Goal: Task Accomplishment & Management: Use online tool/utility

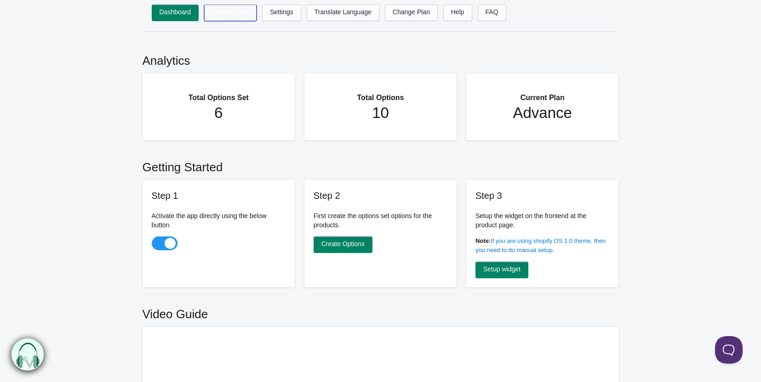
click at [232, 14] on link "Options Sets" at bounding box center [230, 13] width 52 height 17
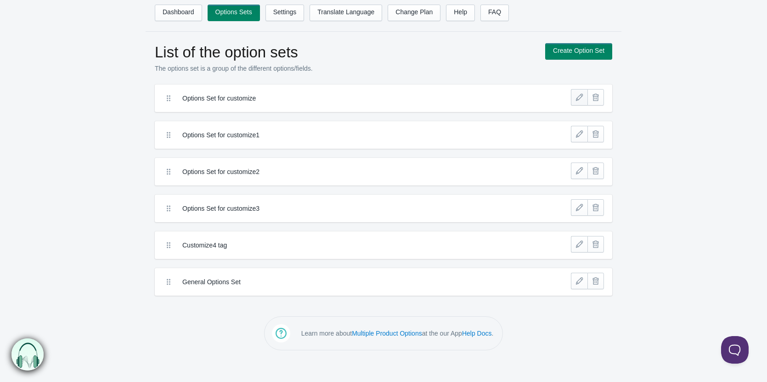
click at [576, 97] on link at bounding box center [579, 97] width 17 height 17
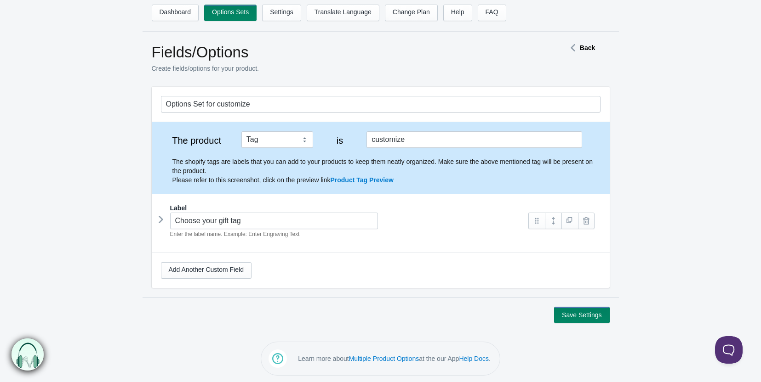
click at [585, 48] on strong "Back" at bounding box center [587, 47] width 15 height 7
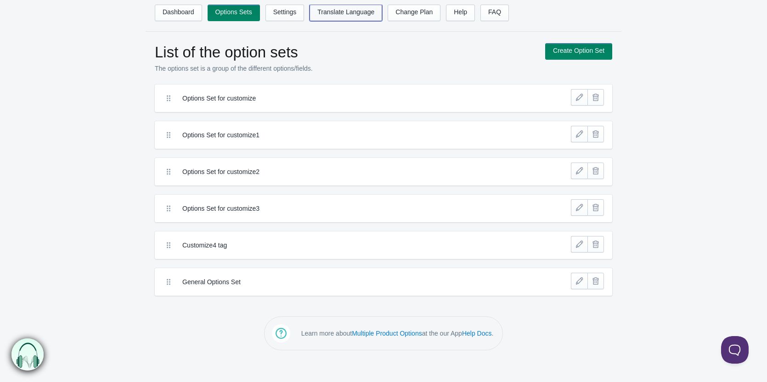
click at [347, 13] on link "Translate Language" at bounding box center [346, 13] width 73 height 17
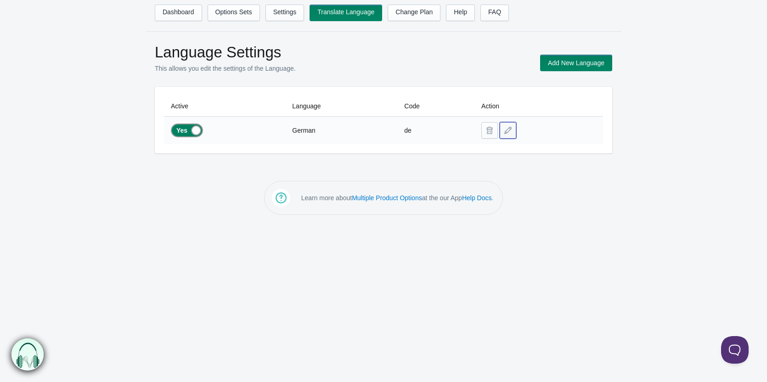
click at [506, 130] on button at bounding box center [508, 130] width 17 height 17
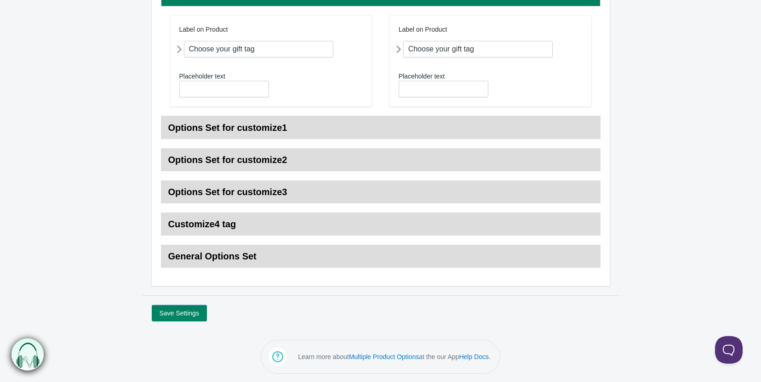
click at [192, 124] on h3 "Options Set for customize1" at bounding box center [380, 127] width 439 height 23
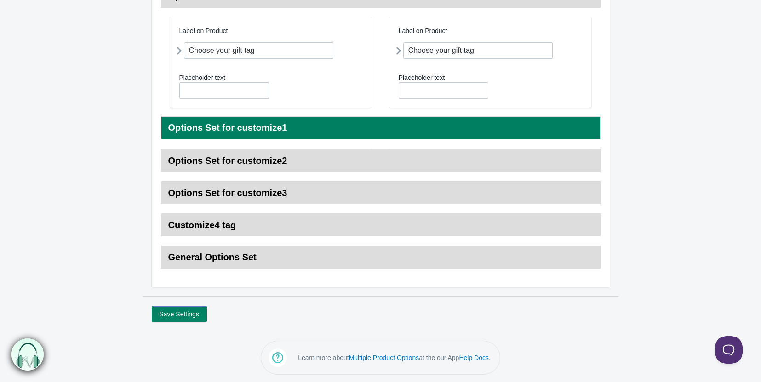
scroll to position [138, 0]
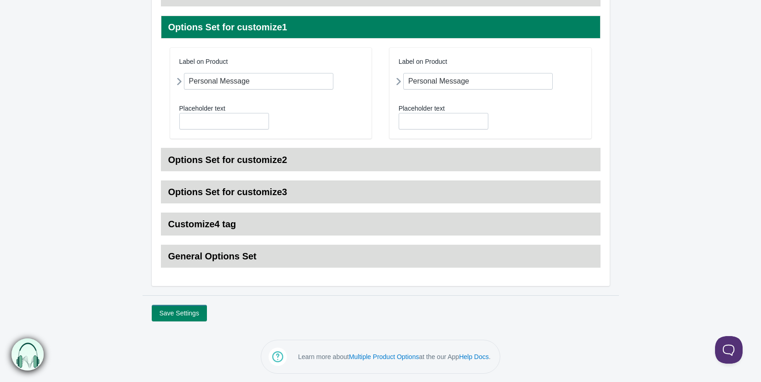
click at [227, 163] on h3 "Options Set for customize2" at bounding box center [380, 159] width 439 height 23
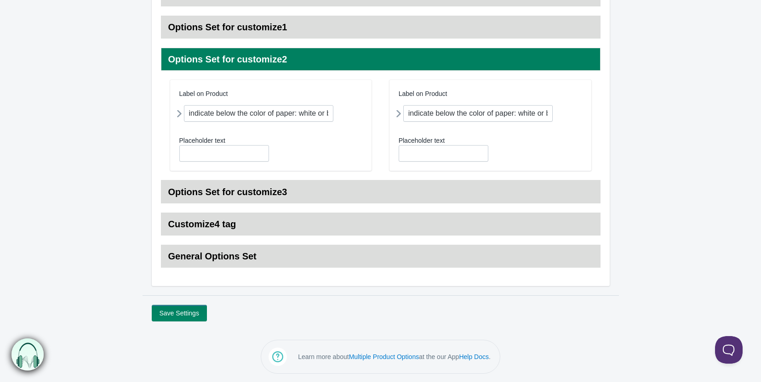
click at [231, 202] on h3 "Options Set for customize3" at bounding box center [380, 192] width 439 height 23
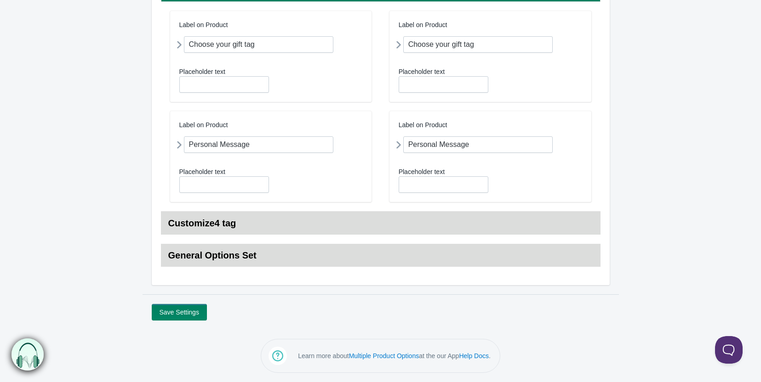
click at [233, 224] on h3 "Customize4 tag" at bounding box center [380, 223] width 439 height 23
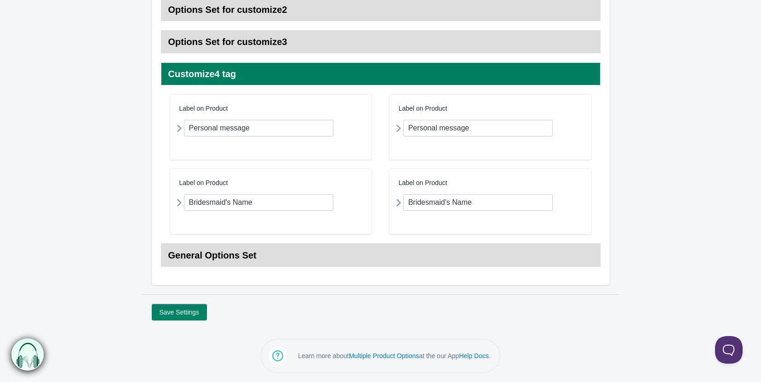
click at [236, 261] on h3 "General Options Set" at bounding box center [380, 255] width 439 height 23
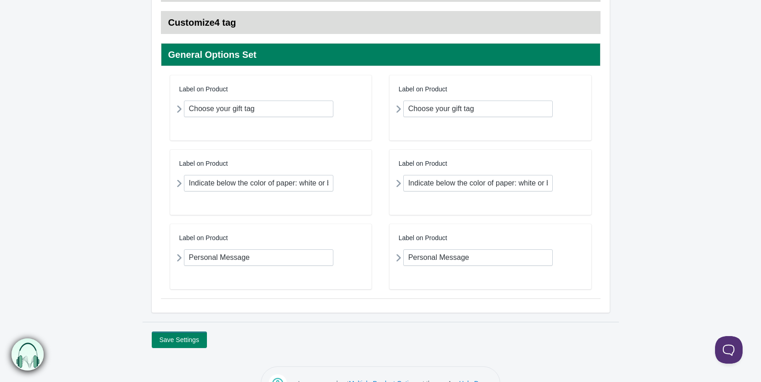
scroll to position [267, 0]
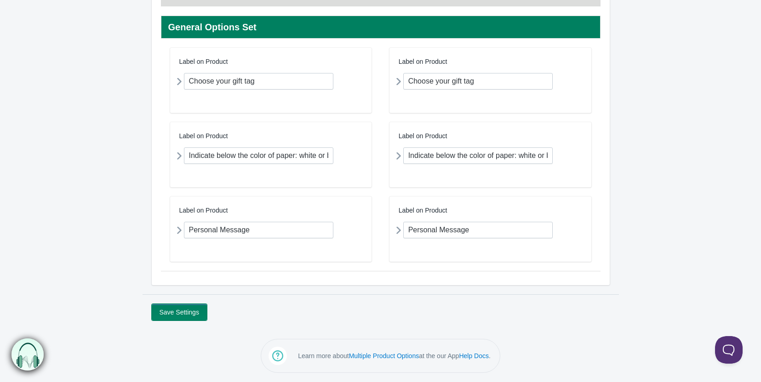
click at [186, 310] on button "Save Settings" at bounding box center [179, 312] width 55 height 17
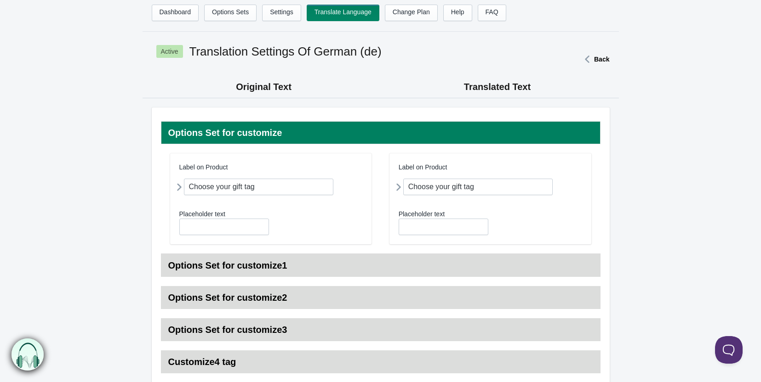
scroll to position [92, 0]
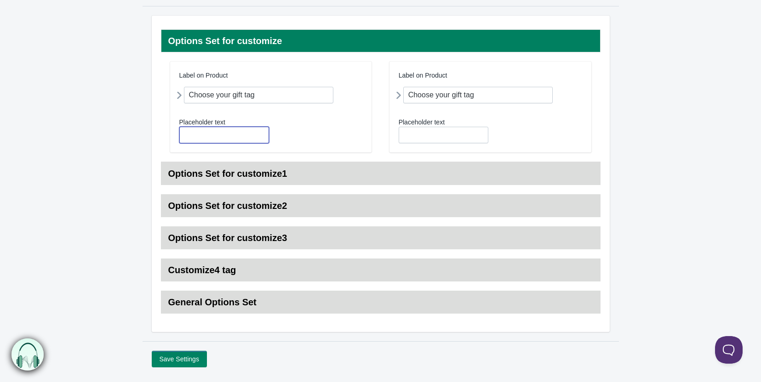
click at [213, 138] on input "text" at bounding box center [224, 135] width 90 height 17
click at [35, 350] on img at bounding box center [28, 355] width 32 height 32
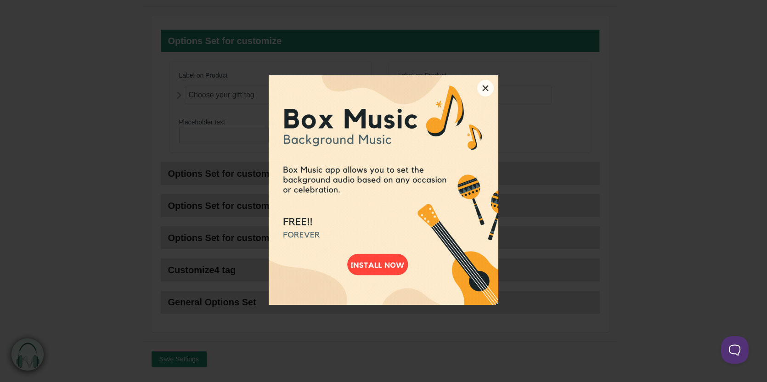
click at [483, 93] on button "×" at bounding box center [485, 88] width 17 height 17
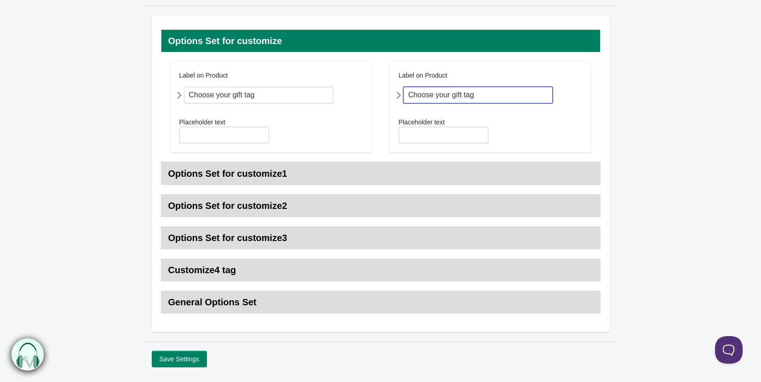
click at [483, 93] on input "Choose your gift tag" at bounding box center [478, 95] width 150 height 17
type input "Choose your gift tag 1"
click at [189, 362] on button "Save Settings" at bounding box center [179, 359] width 55 height 17
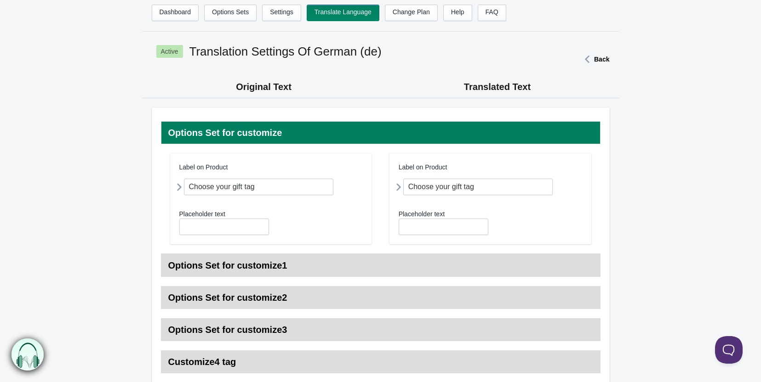
click at [220, 235] on div "Label on Product Choose your gift tag Field Name choose your gift tag Options V…" at bounding box center [271, 198] width 202 height 91
click at [257, 195] on div "Choose your gift tag" at bounding box center [254, 187] width 150 height 17
click at [264, 186] on input "Choose your gift tag" at bounding box center [259, 187] width 150 height 17
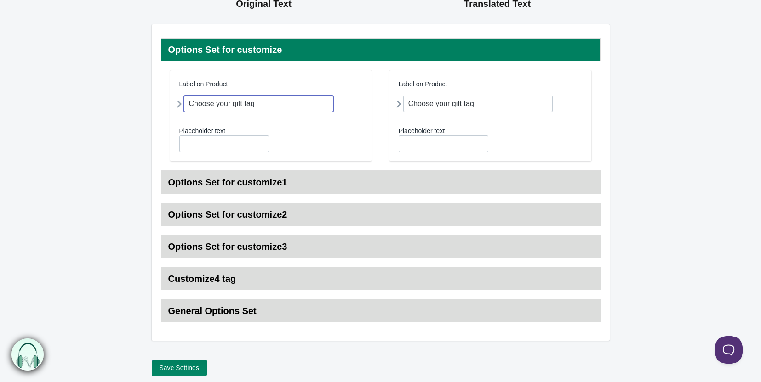
scroll to position [139, 0]
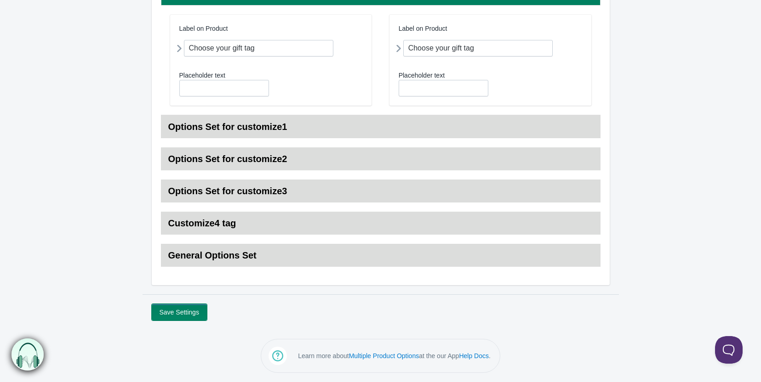
click at [191, 317] on button "Save Settings" at bounding box center [179, 312] width 55 height 17
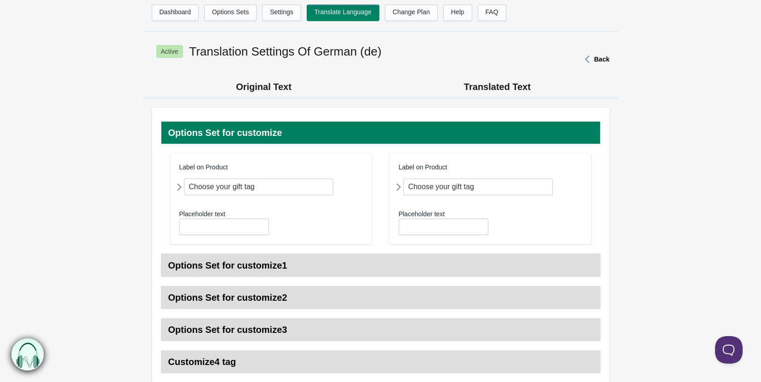
scroll to position [139, 0]
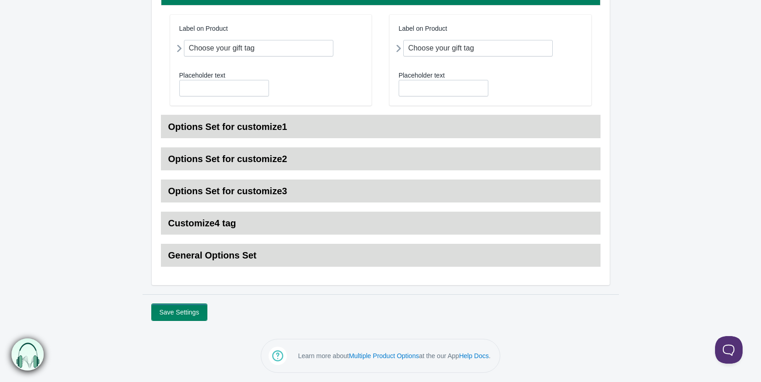
click at [188, 314] on button "Save Settings" at bounding box center [179, 312] width 55 height 17
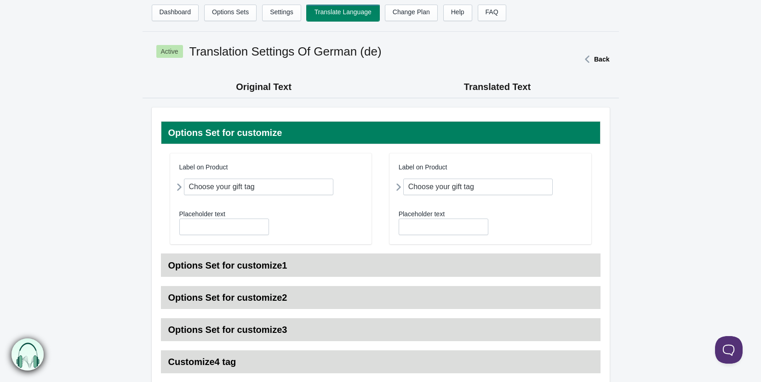
click at [333, 16] on link "Translate Language" at bounding box center [343, 13] width 73 height 17
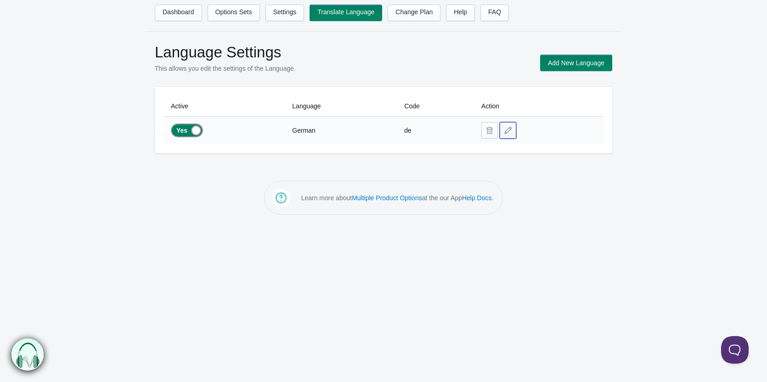
click at [505, 134] on button at bounding box center [508, 130] width 17 height 17
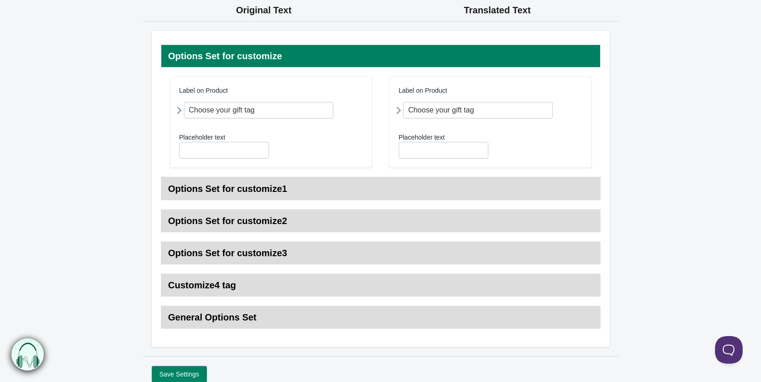
scroll to position [139, 0]
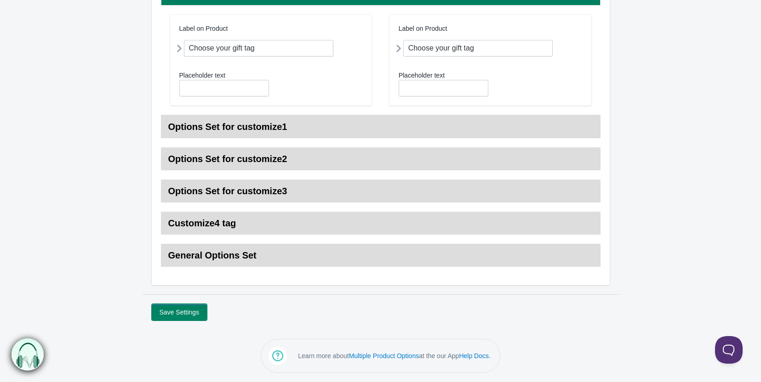
click at [196, 310] on button "Save Settings" at bounding box center [179, 312] width 55 height 17
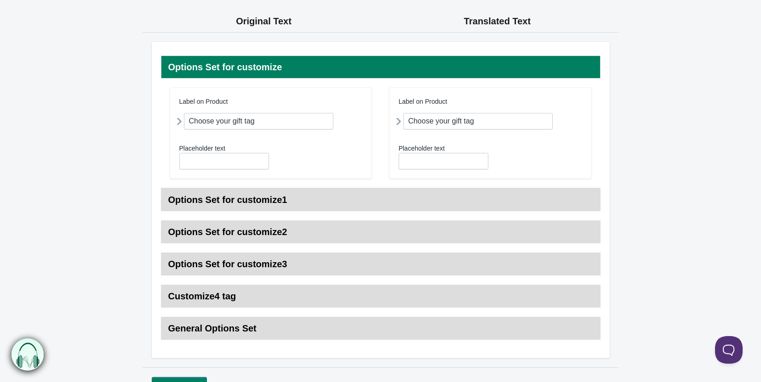
scroll to position [139, 0]
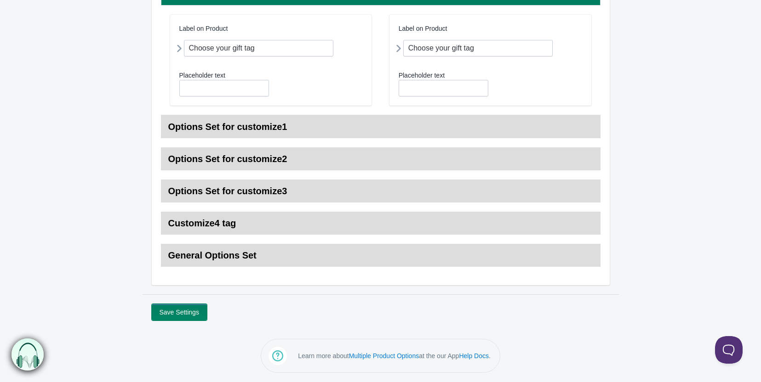
click at [185, 318] on button "Save Settings" at bounding box center [179, 312] width 55 height 17
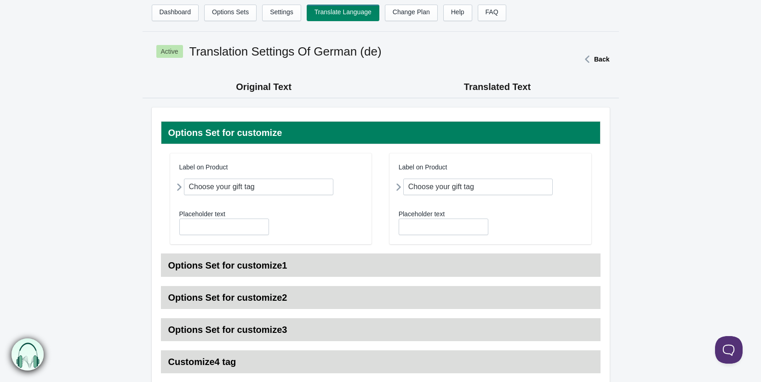
click at [212, 267] on h3 "Options Set for customize1" at bounding box center [380, 265] width 439 height 23
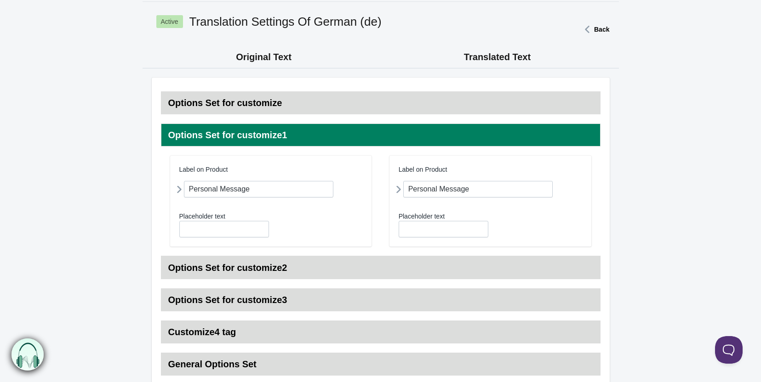
scroll to position [46, 0]
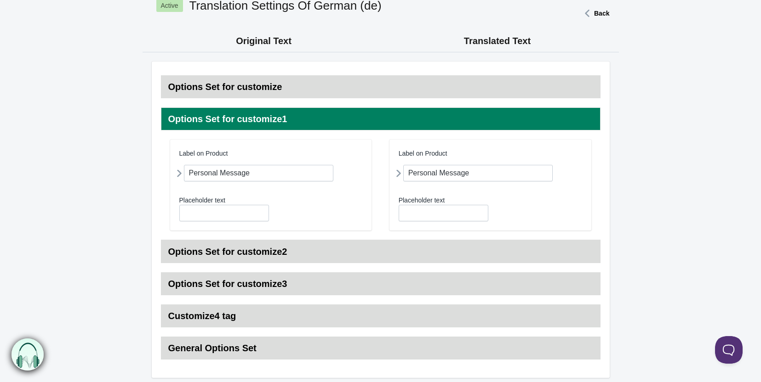
click at [252, 249] on h3 "Options Set for customize2" at bounding box center [380, 251] width 439 height 23
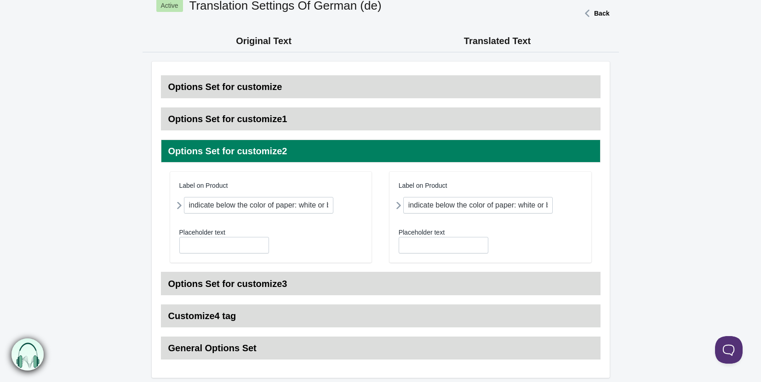
click at [255, 282] on h3 "Options Set for customize3" at bounding box center [380, 284] width 439 height 23
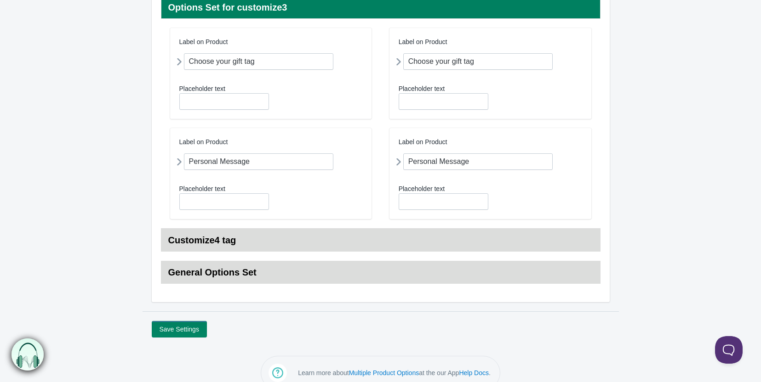
scroll to position [239, 0]
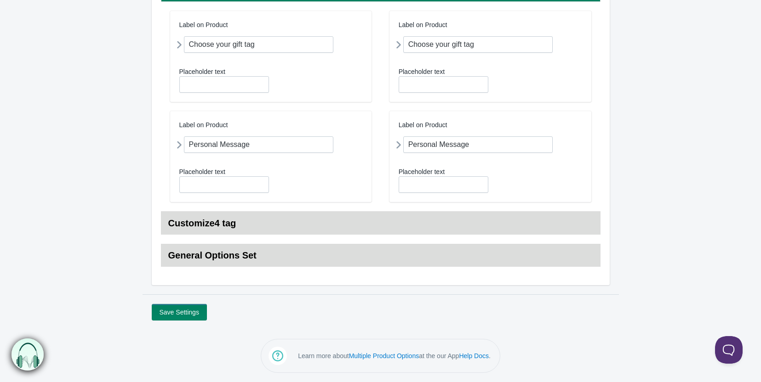
click at [235, 225] on h3 "Customize4 tag" at bounding box center [380, 223] width 439 height 23
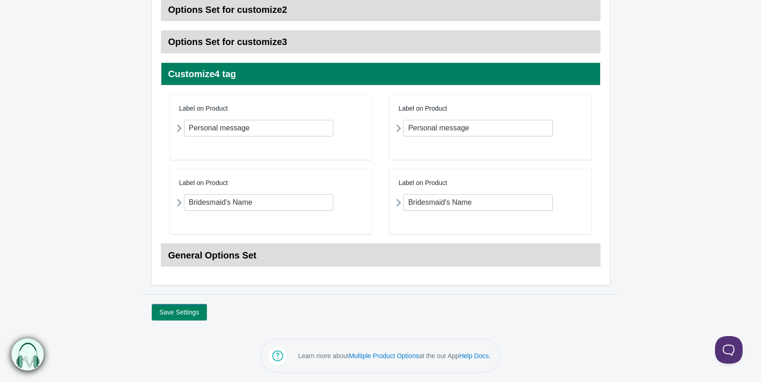
click at [245, 257] on h3 "General Options Set" at bounding box center [380, 255] width 439 height 23
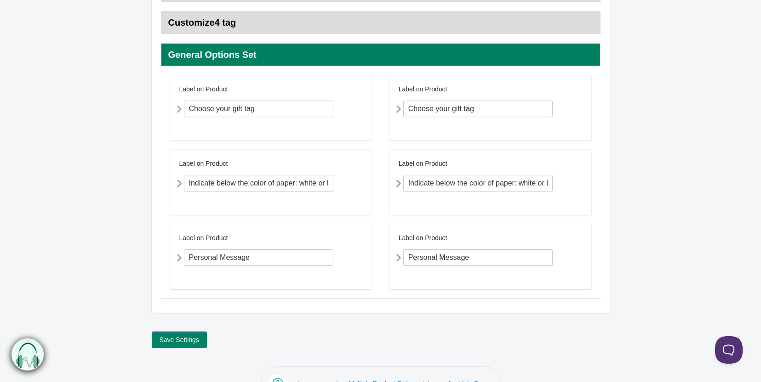
click at [179, 181] on icon at bounding box center [179, 183] width 0 height 17
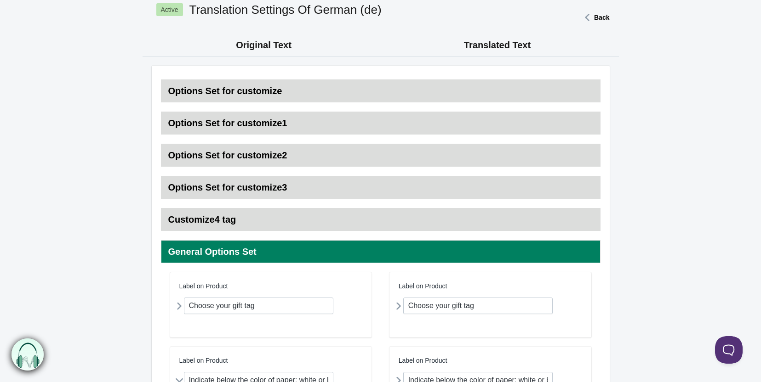
scroll to position [0, 0]
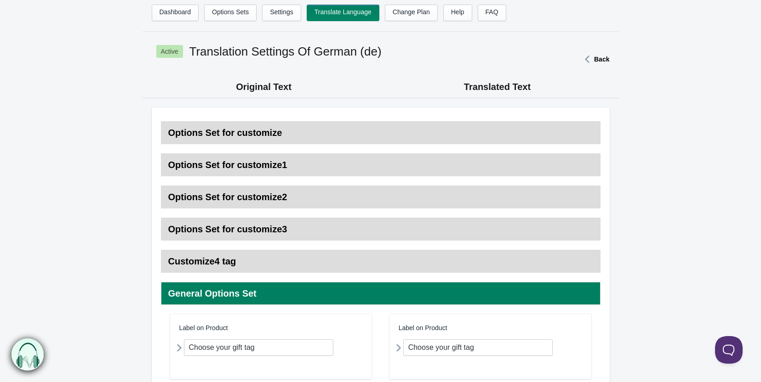
click at [214, 129] on h3 "Options Set for customize" at bounding box center [380, 132] width 439 height 23
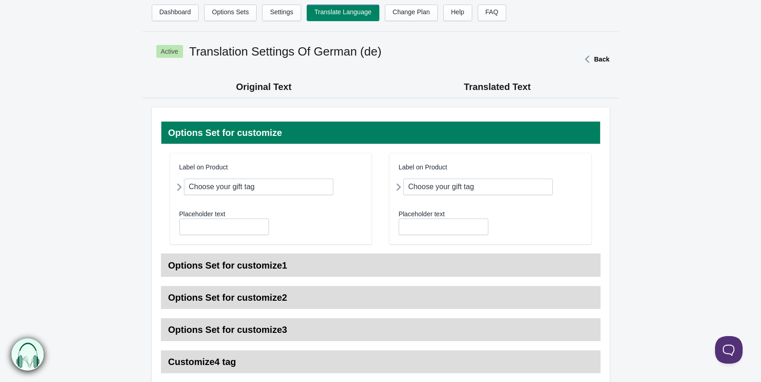
click at [173, 191] on div "Label on Product Choose your gift tag Field Name choose your gift tag Options V…" at bounding box center [271, 198] width 202 height 91
click at [179, 186] on icon at bounding box center [179, 187] width 0 height 17
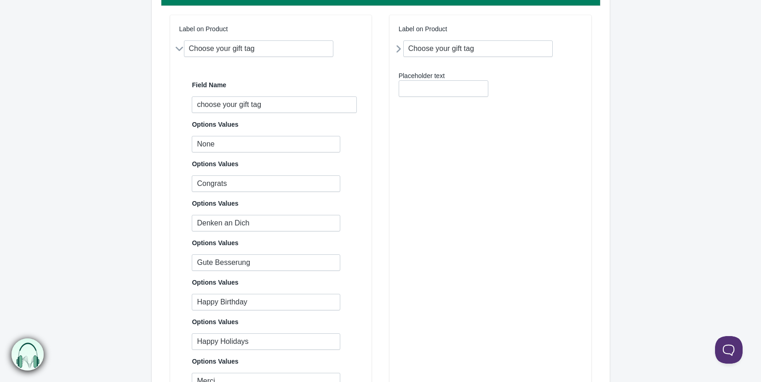
scroll to position [138, 0]
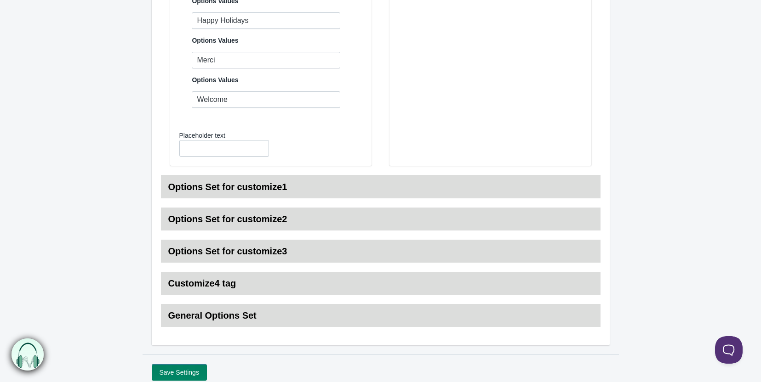
click at [256, 189] on h3 "Options Set for customize1" at bounding box center [380, 187] width 439 height 23
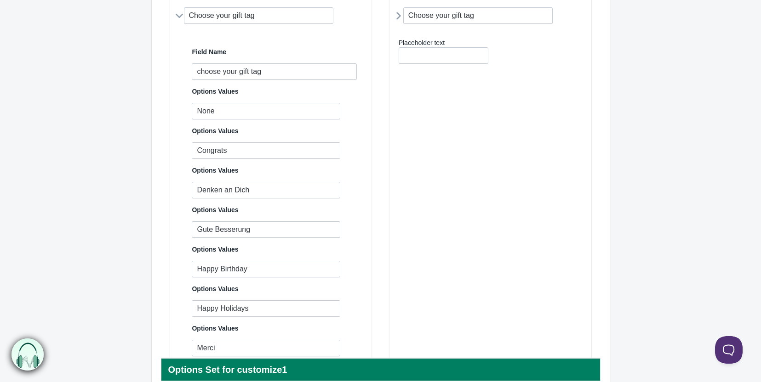
scroll to position [158, 0]
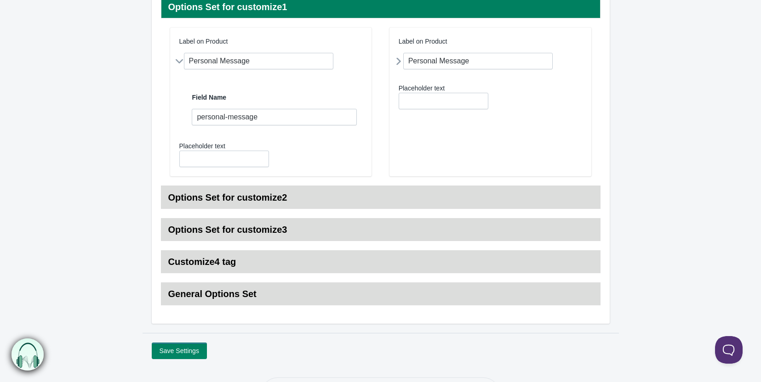
click at [178, 62] on icon at bounding box center [178, 62] width 17 height 0
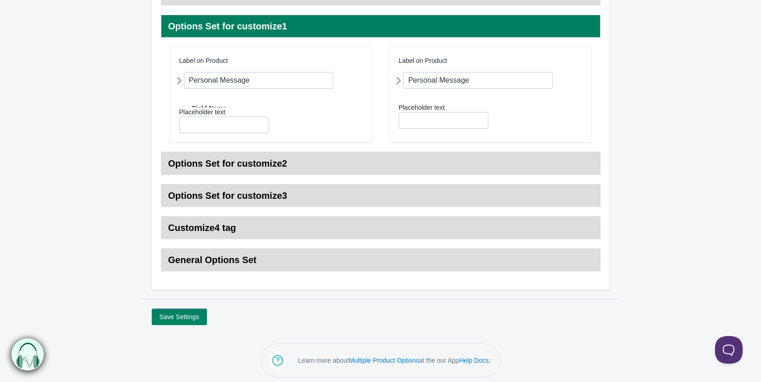
click at [178, 60] on div "Label on Product Personal Message Field Name personal-message" at bounding box center [271, 95] width 202 height 96
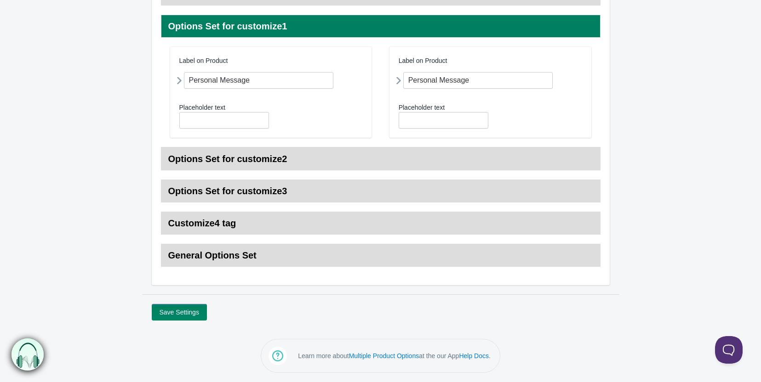
click at [179, 80] on icon at bounding box center [179, 80] width 0 height 17
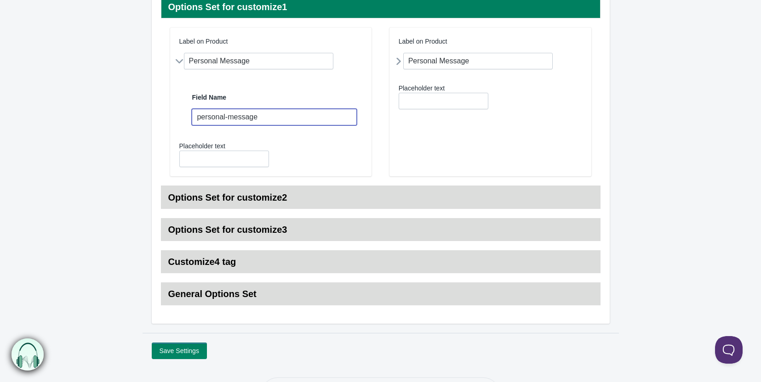
click at [287, 117] on input "personal-message" at bounding box center [274, 117] width 165 height 17
click at [283, 195] on h3 "Options Set for customize2" at bounding box center [380, 197] width 439 height 23
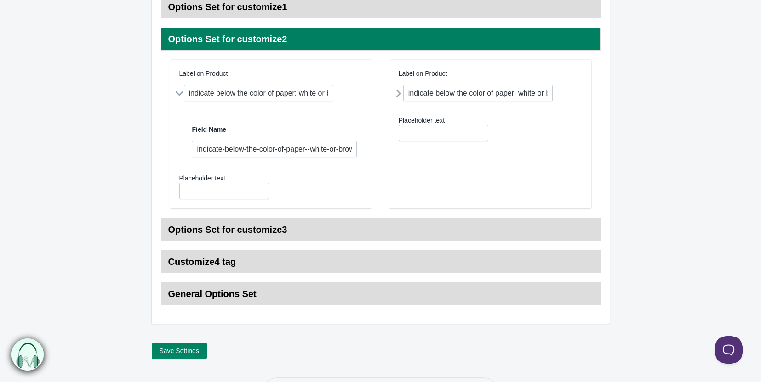
click at [178, 94] on icon at bounding box center [178, 94] width 17 height 0
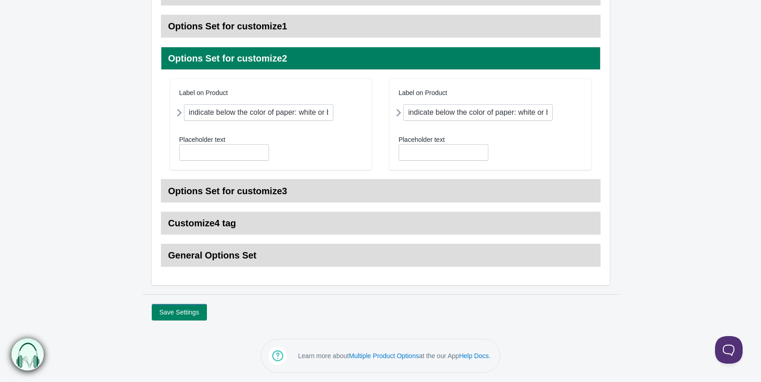
click at [178, 95] on div "Label on Product indicate below the color of paper: white or brown. Field Name …" at bounding box center [271, 124] width 202 height 91
click at [179, 116] on icon at bounding box center [179, 112] width 0 height 17
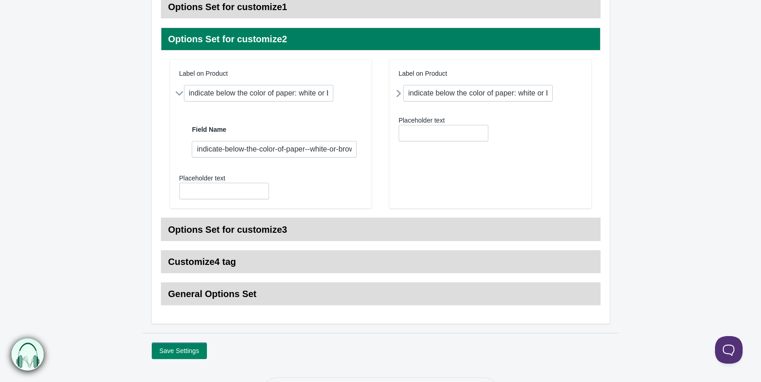
click at [179, 110] on div "Label on Product indicate below the color of paper: white or brown. Field Name …" at bounding box center [271, 134] width 202 height 149
click at [178, 100] on div "Label on Product indicate below the color of paper: white or brown. Field Name …" at bounding box center [271, 134] width 202 height 149
click at [180, 94] on icon at bounding box center [178, 94] width 17 height 0
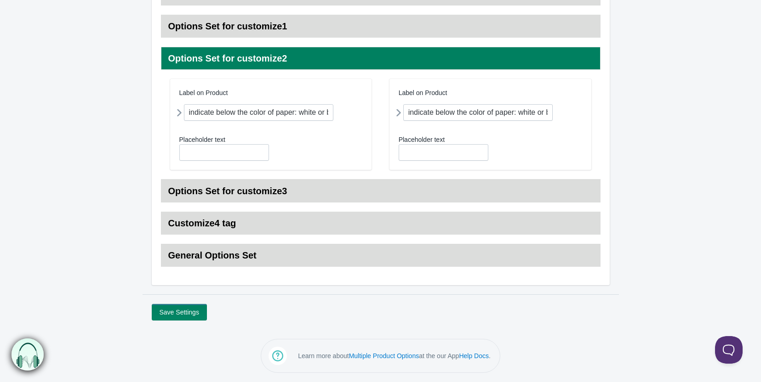
click at [201, 187] on h3 "Options Set for customize3" at bounding box center [380, 191] width 439 height 23
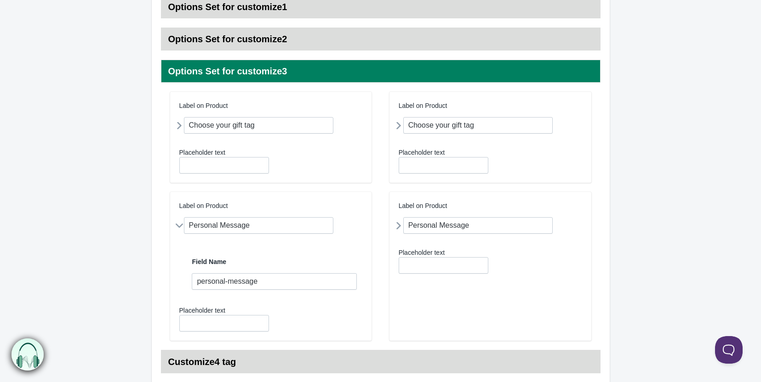
click at [179, 123] on icon at bounding box center [179, 125] width 0 height 17
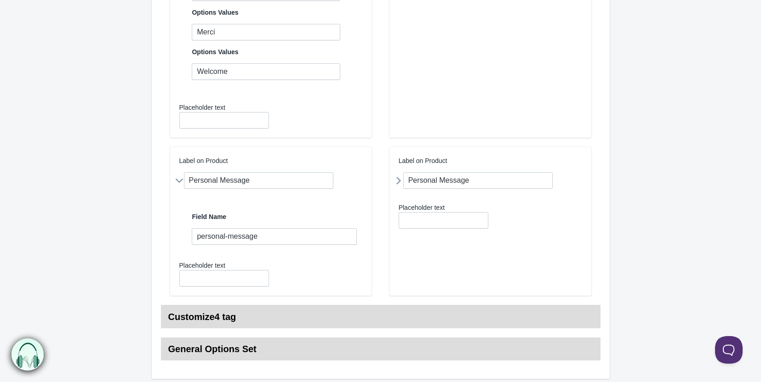
scroll to position [678, 0]
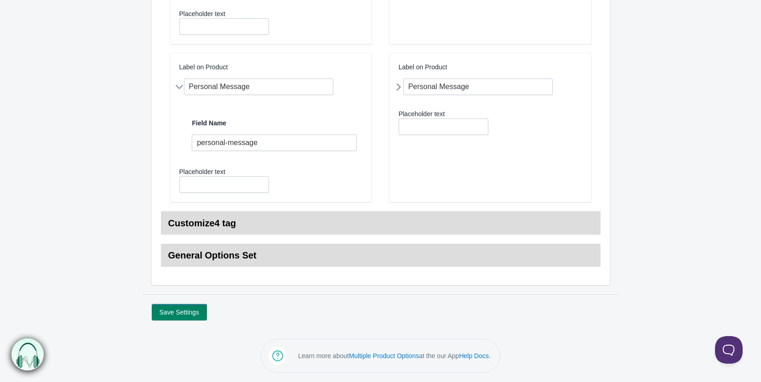
click at [181, 87] on icon at bounding box center [178, 87] width 17 height 0
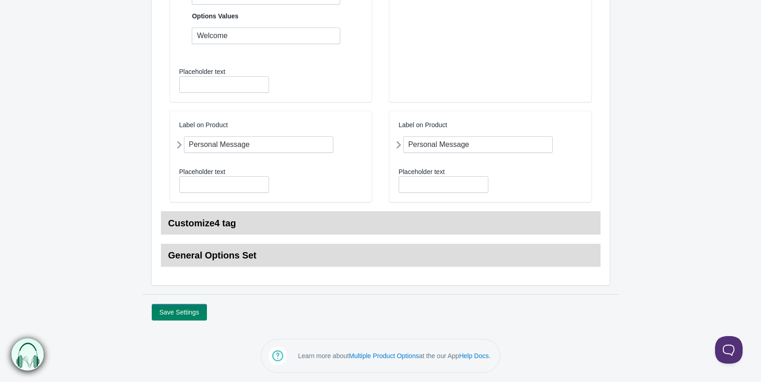
click at [179, 146] on icon at bounding box center [179, 144] width 0 height 17
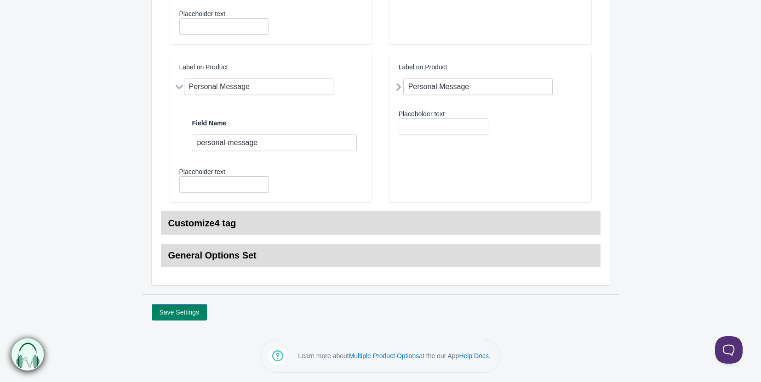
click at [215, 225] on h3 "Customize4 tag" at bounding box center [380, 223] width 439 height 23
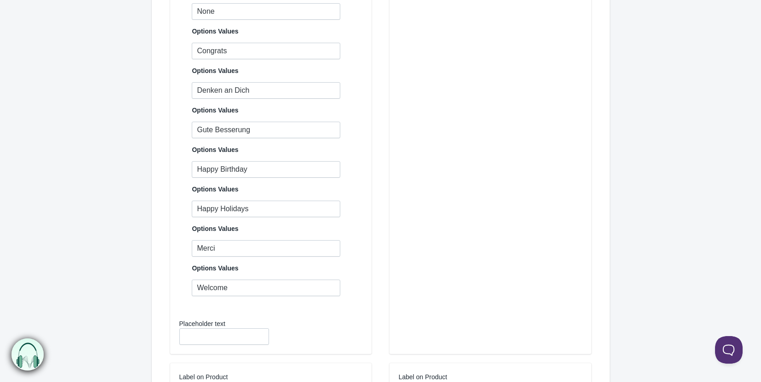
scroll to position [264, 0]
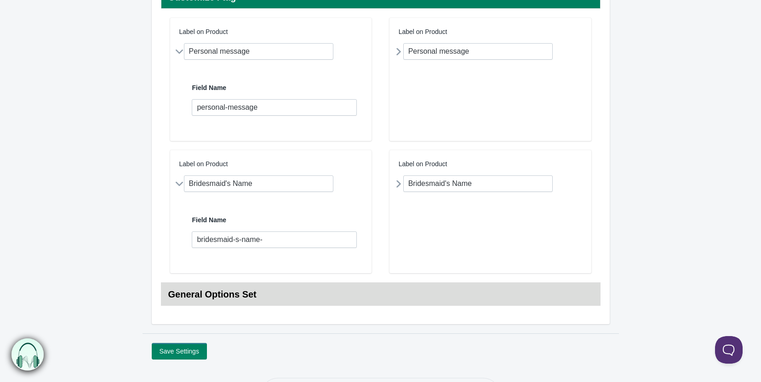
click at [177, 184] on icon at bounding box center [178, 184] width 17 height 0
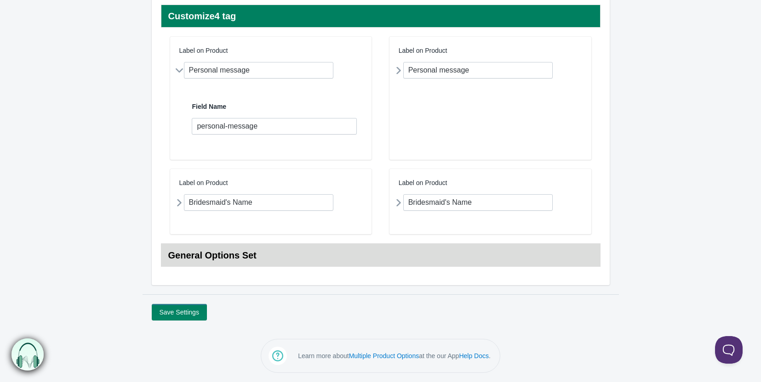
click at [179, 206] on icon at bounding box center [179, 202] width 0 height 17
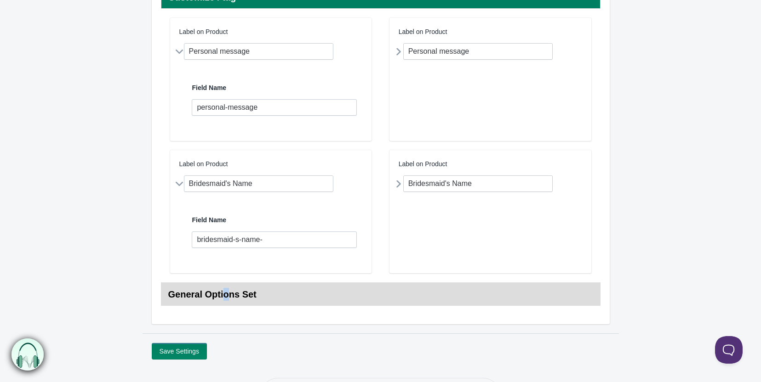
click at [224, 286] on h3 "General Options Set" at bounding box center [380, 294] width 439 height 23
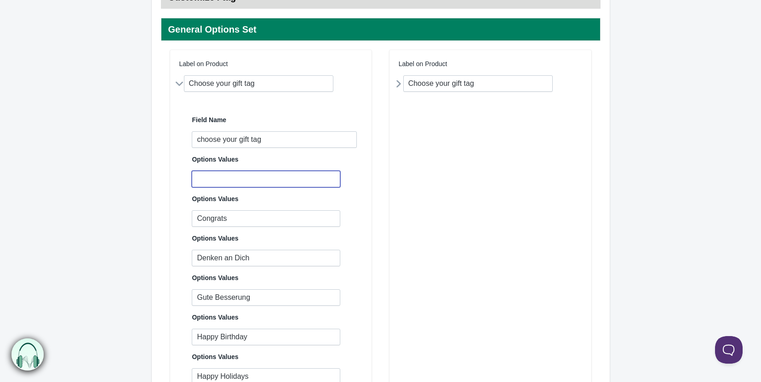
click at [222, 178] on input "text" at bounding box center [266, 179] width 148 height 17
click at [551, 213] on div "Label on Product Choose your gift tag Field Name choose your gift tag Options V…" at bounding box center [490, 273] width 202 height 446
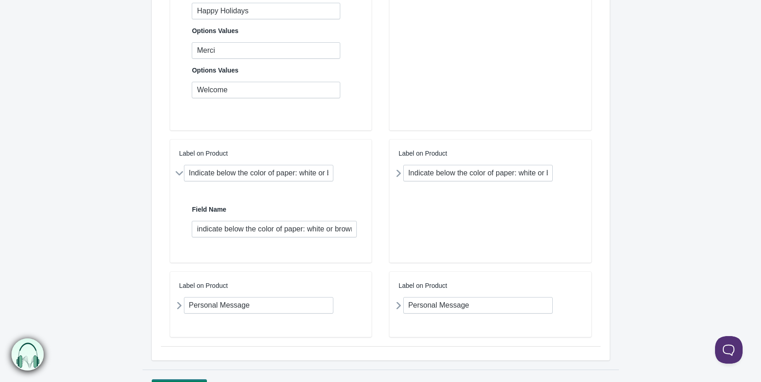
scroll to position [632, 0]
click at [179, 307] on icon at bounding box center [179, 304] width 0 height 17
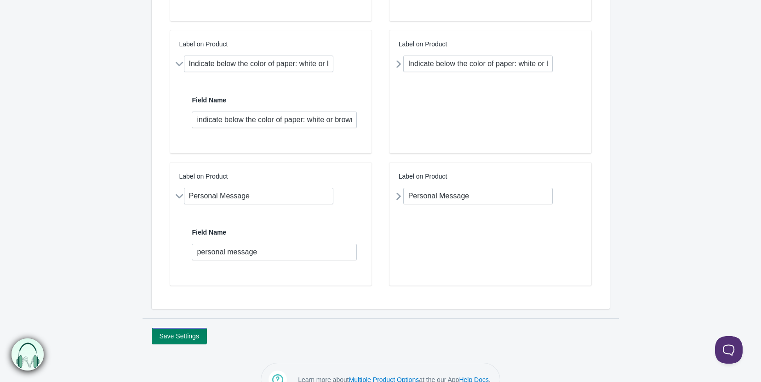
scroll to position [717, 0]
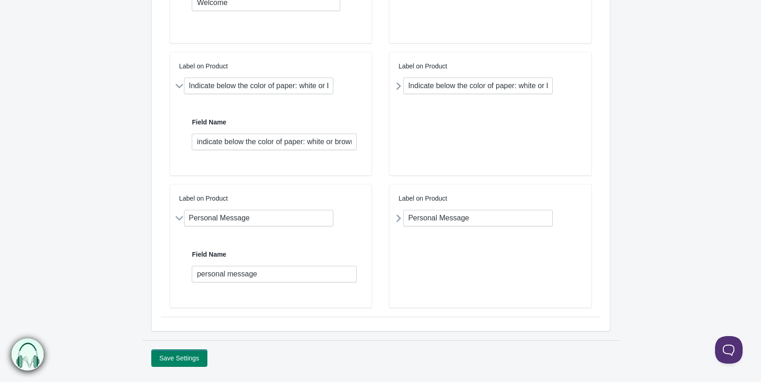
click at [189, 354] on button "Save Settings" at bounding box center [179, 358] width 55 height 17
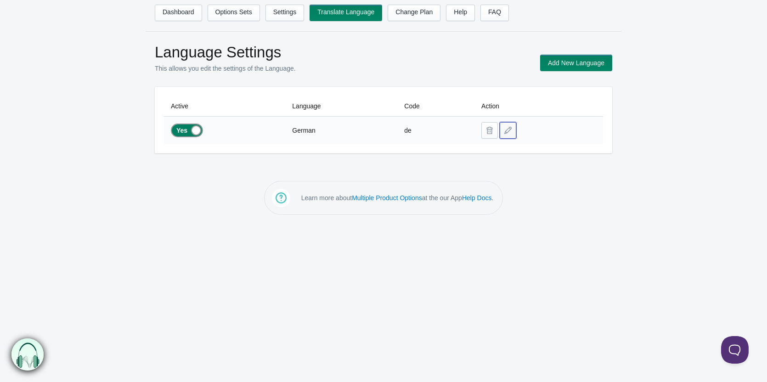
click at [513, 134] on button at bounding box center [508, 130] width 17 height 17
